Goal: Find specific page/section: Find specific page/section

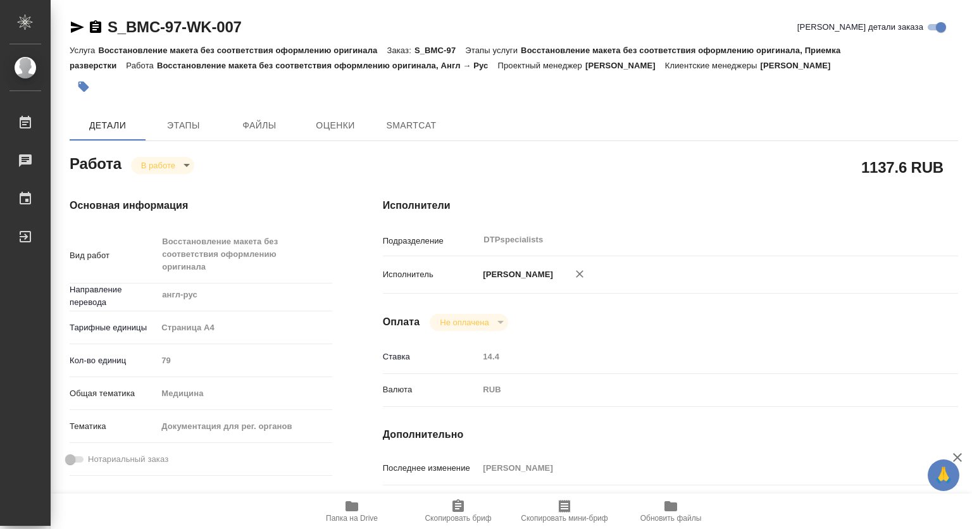
type textarea "x"
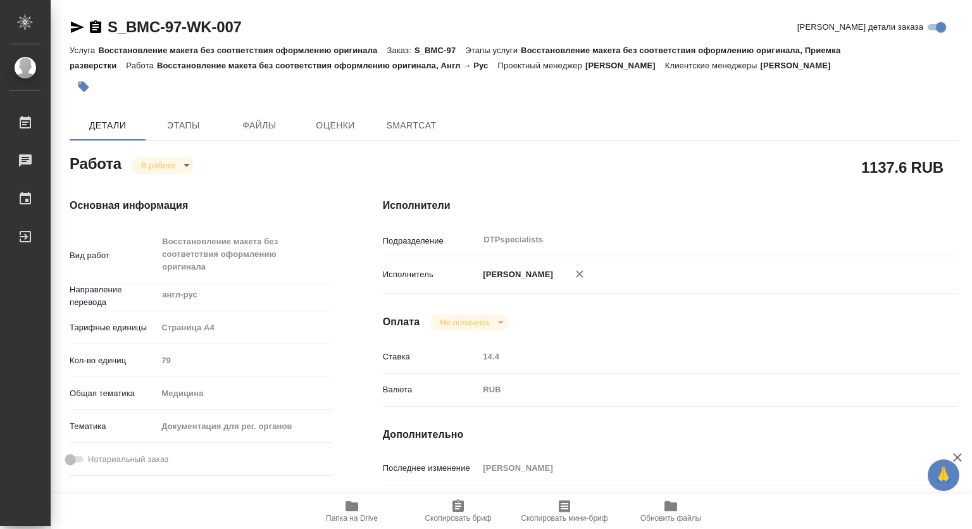
type textarea "x"
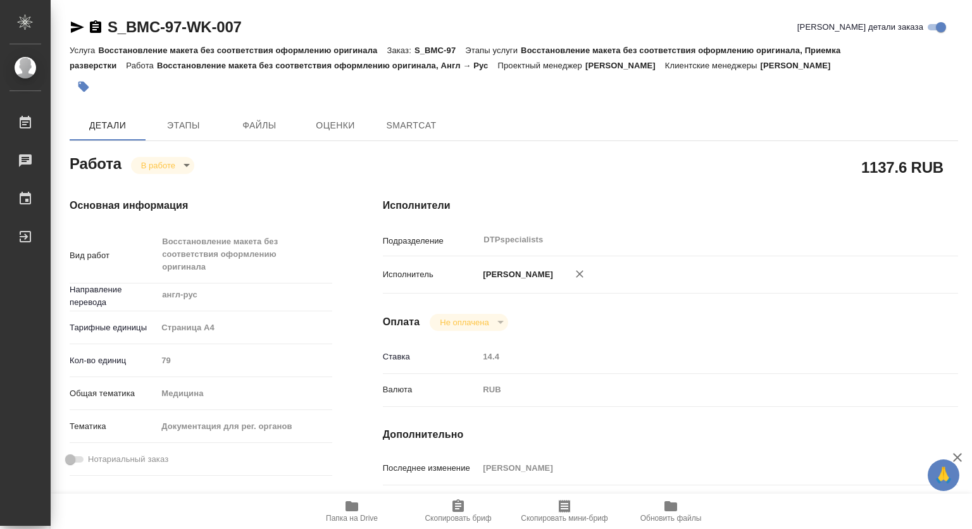
type textarea "x"
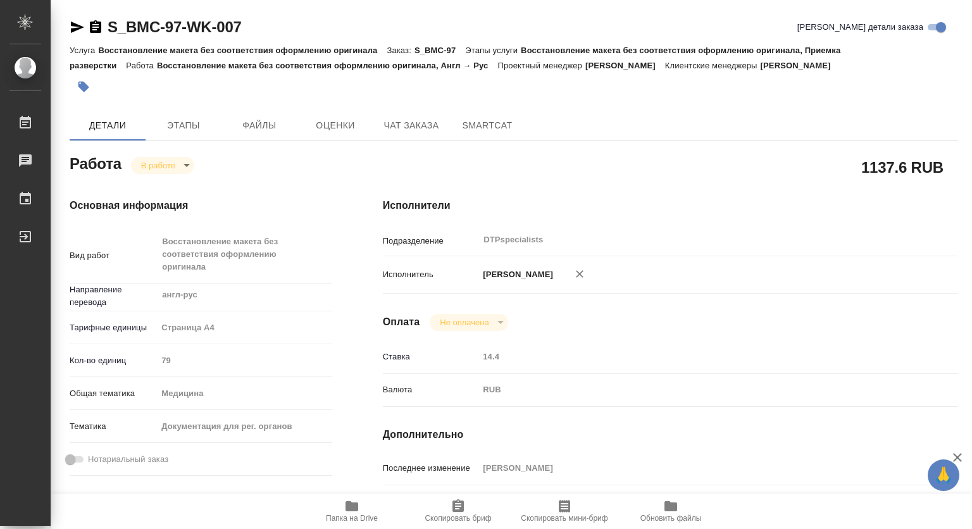
type textarea "x"
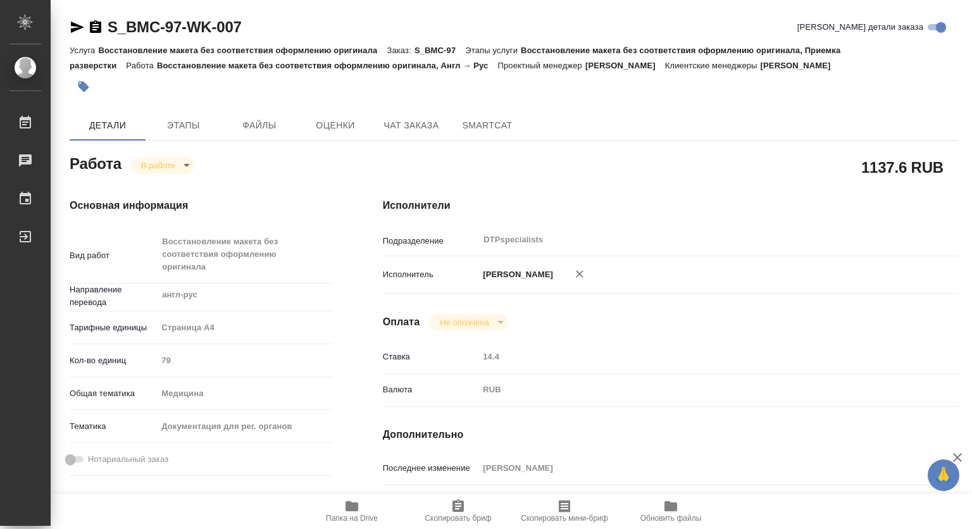
type textarea "x"
